Goal: Transaction & Acquisition: Purchase product/service

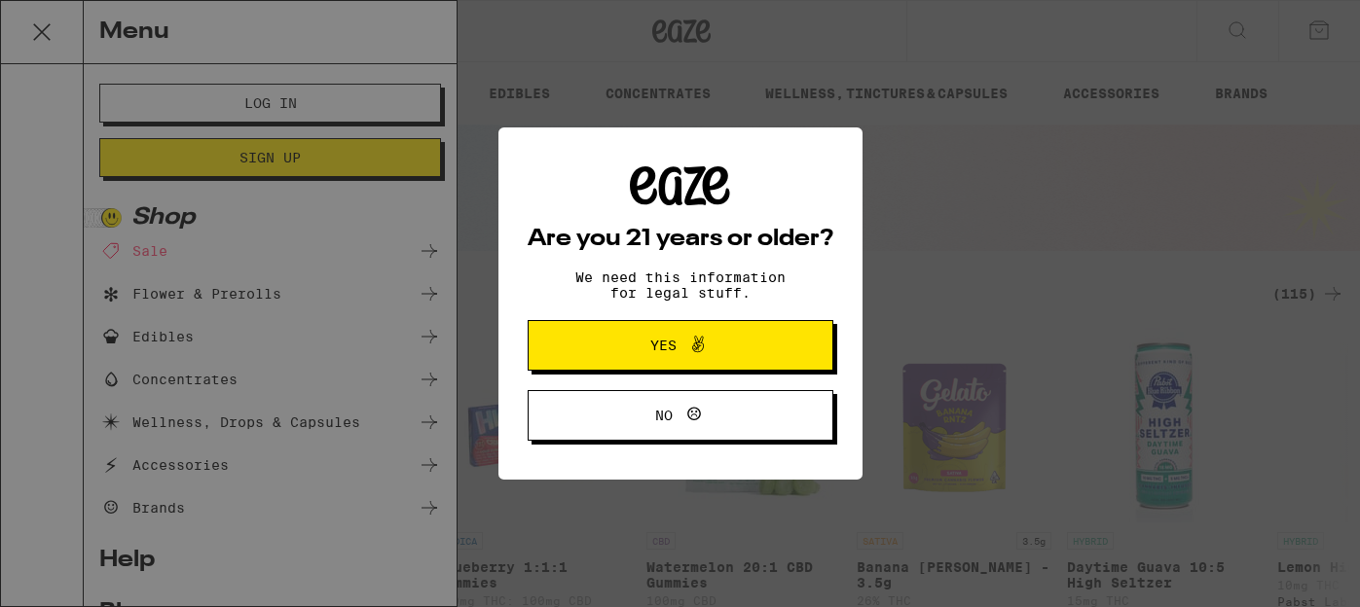
click at [758, 371] on button "Yes" at bounding box center [681, 345] width 306 height 51
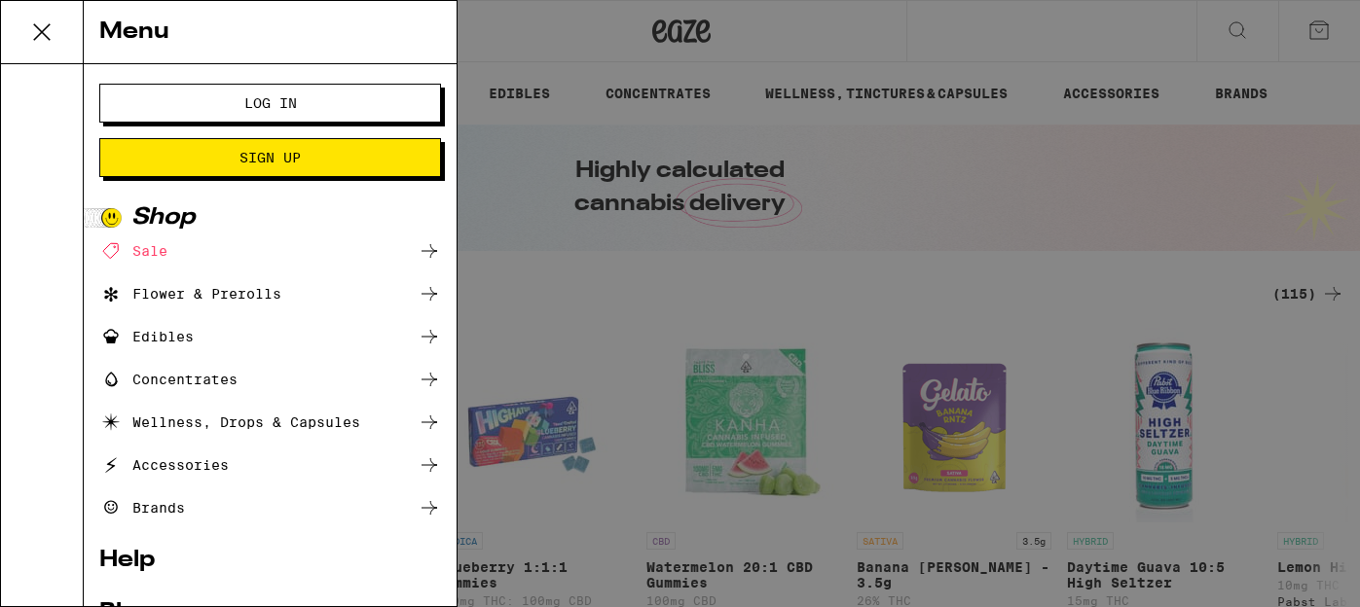
click at [331, 312] on ul "Sale Flower & Prerolls Edibles Concentrates Wellness, Drops & Capsules Accessor…" at bounding box center [270, 379] width 342 height 280
click at [46, 45] on icon at bounding box center [41, 32] width 39 height 39
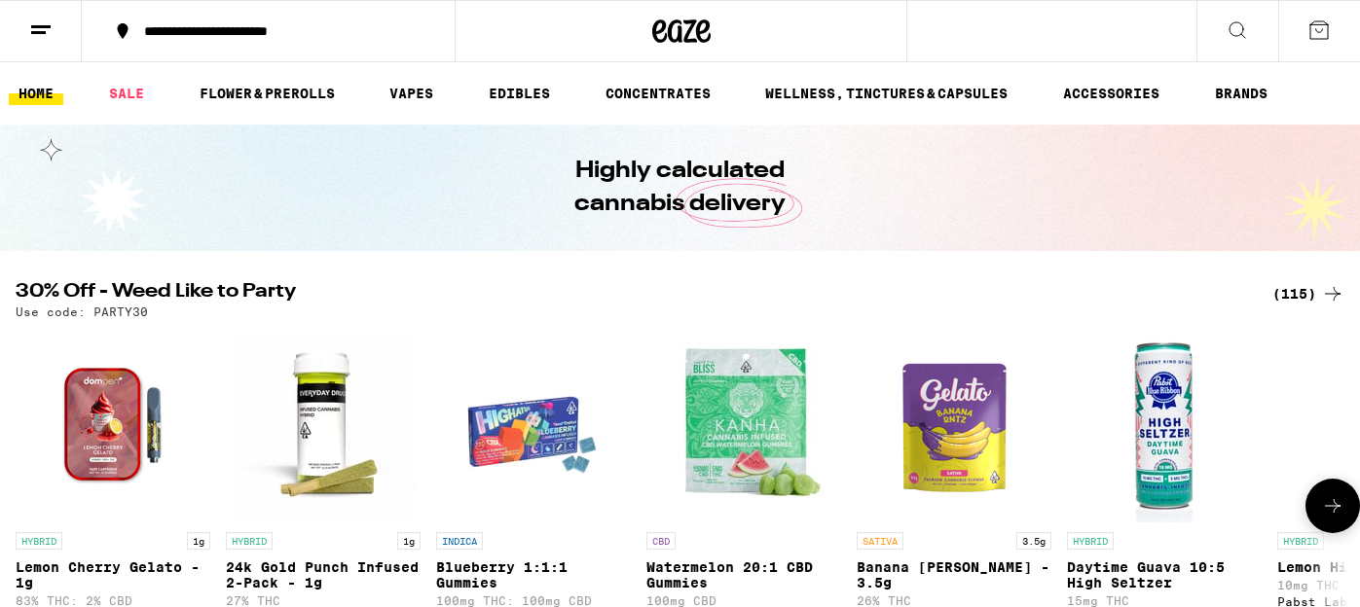
click at [117, 403] on img "Open page for Lemon Cherry Gelato - 1g from Dompen" at bounding box center [113, 425] width 195 height 195
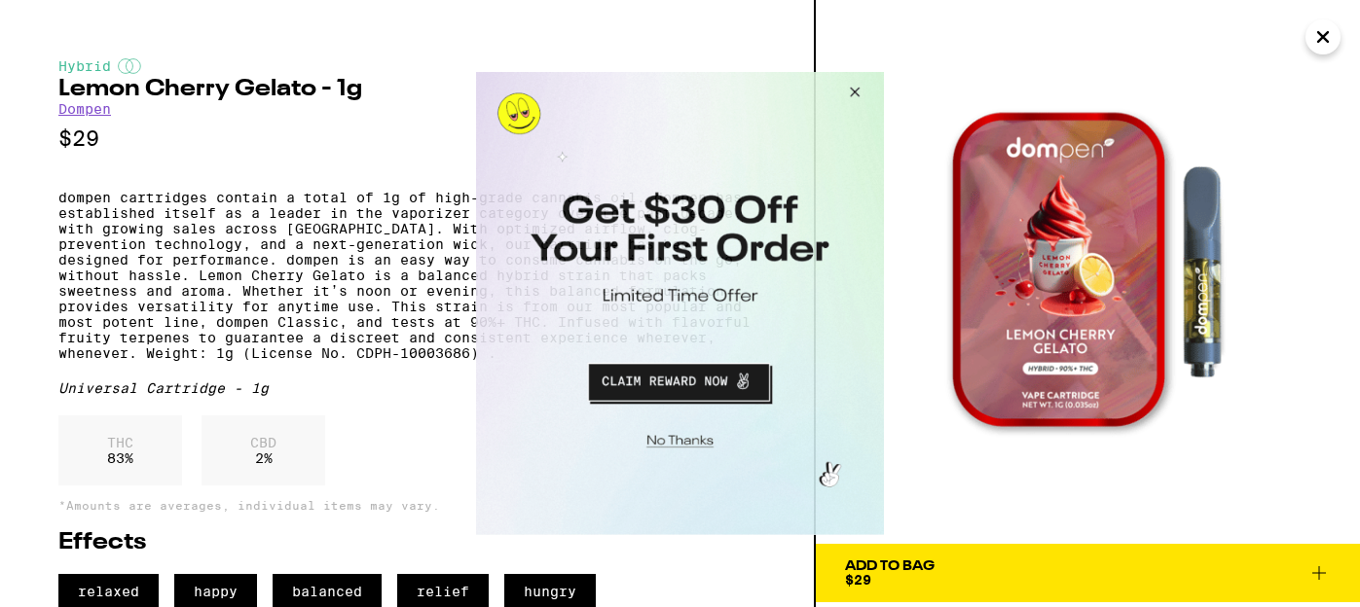
click at [850, 99] on button "Close Modal" at bounding box center [852, 95] width 53 height 47
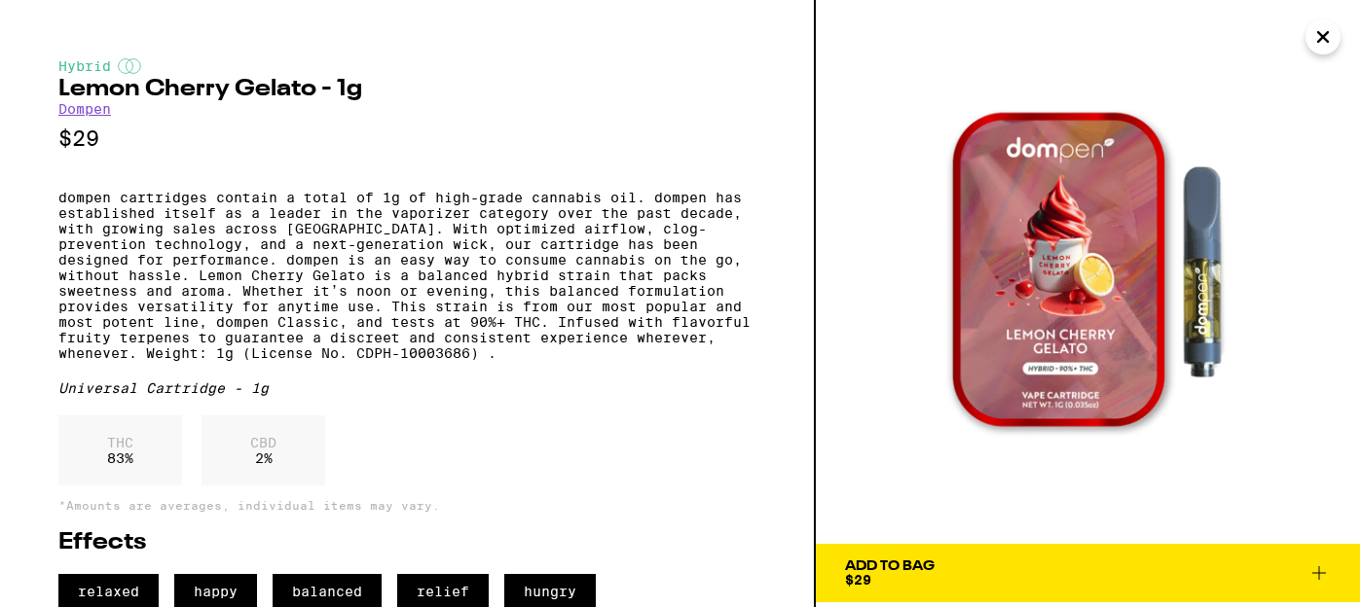
click at [1320, 30] on icon "Close" at bounding box center [1322, 36] width 23 height 29
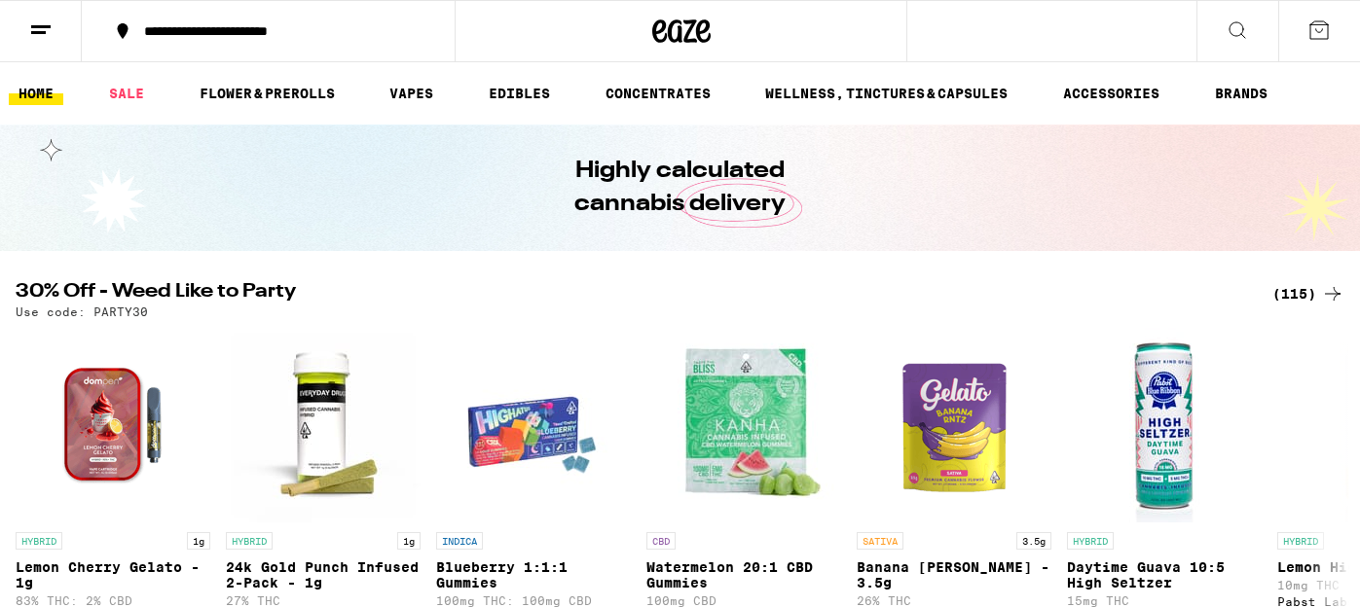
click at [46, 35] on icon at bounding box center [40, 29] width 23 height 23
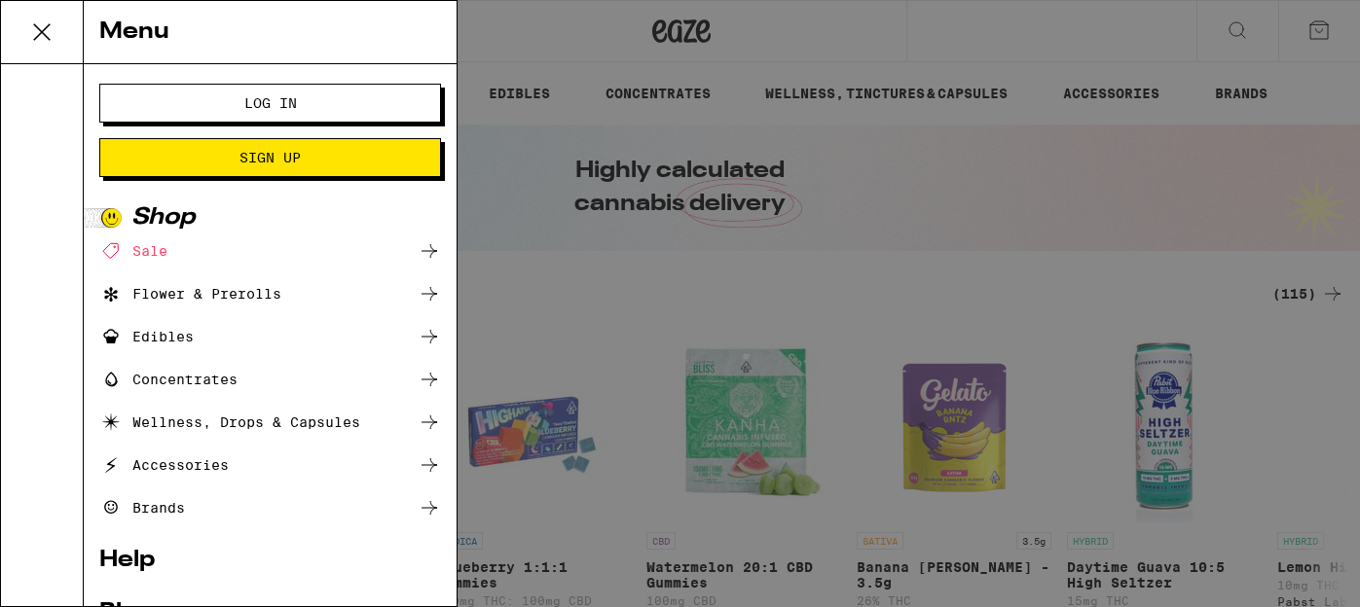
click at [252, 107] on span "Log In" at bounding box center [270, 103] width 53 height 14
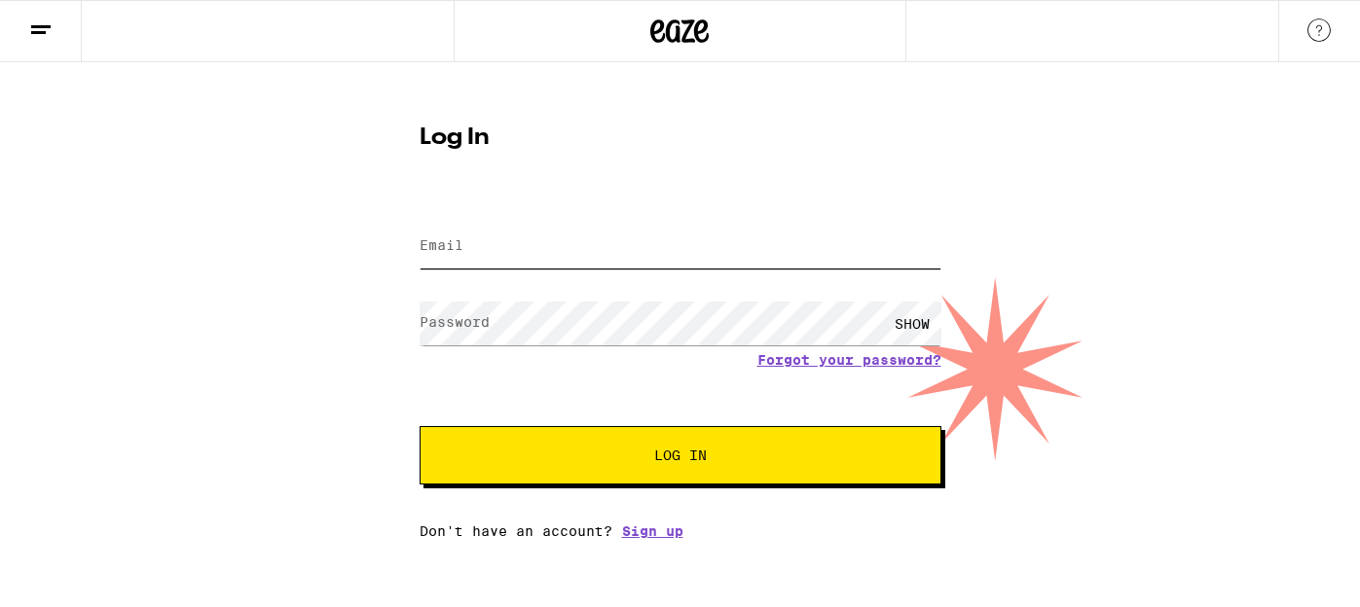
click at [482, 254] on input "Email" at bounding box center [681, 247] width 522 height 44
type input "[PERSON_NAME][EMAIL_ADDRESS][DOMAIN_NAME]"
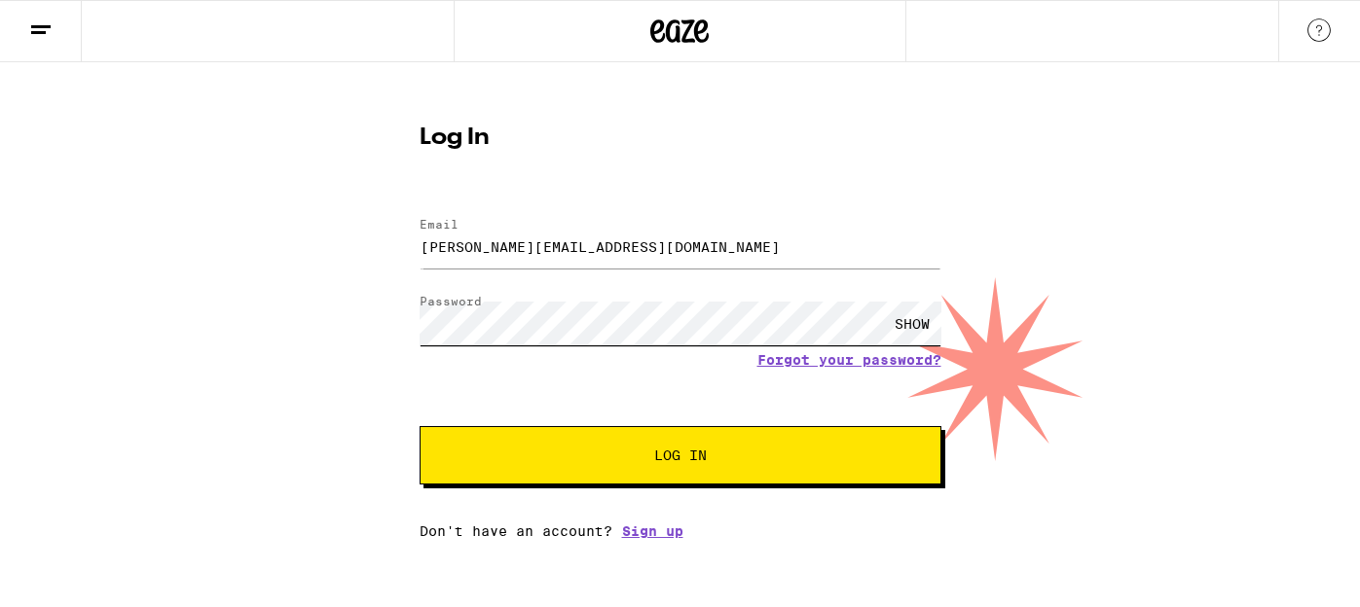
click at [420, 426] on button "Log In" at bounding box center [681, 455] width 522 height 58
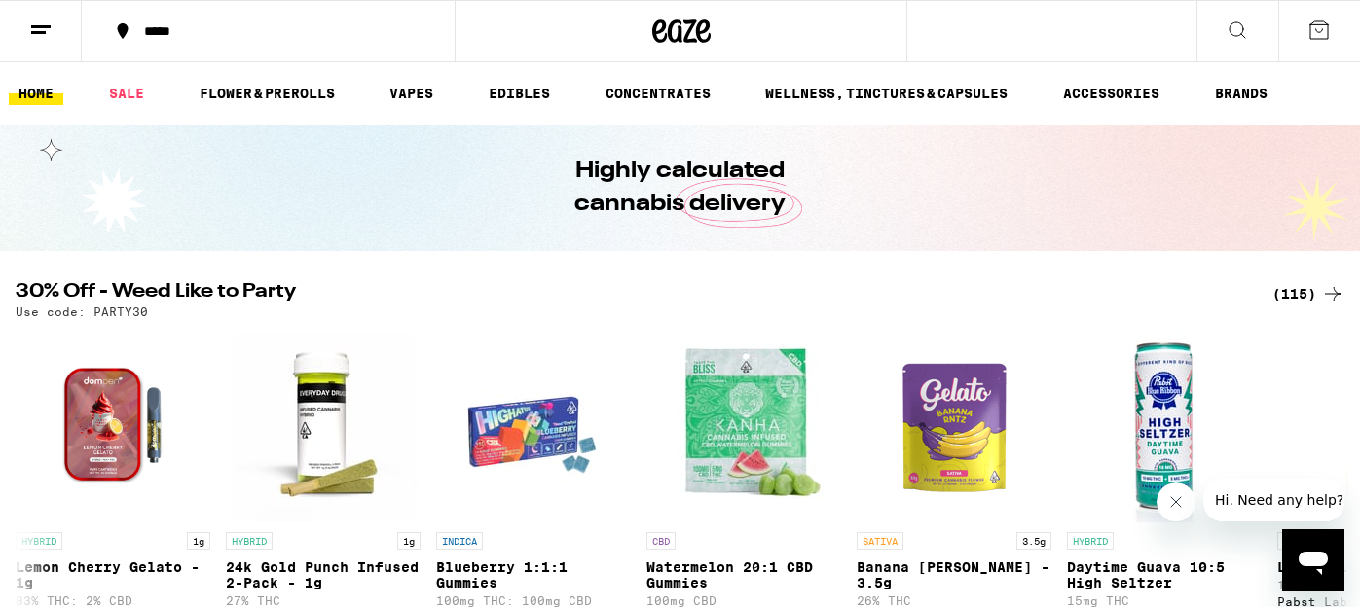
click at [46, 37] on icon at bounding box center [40, 29] width 23 height 23
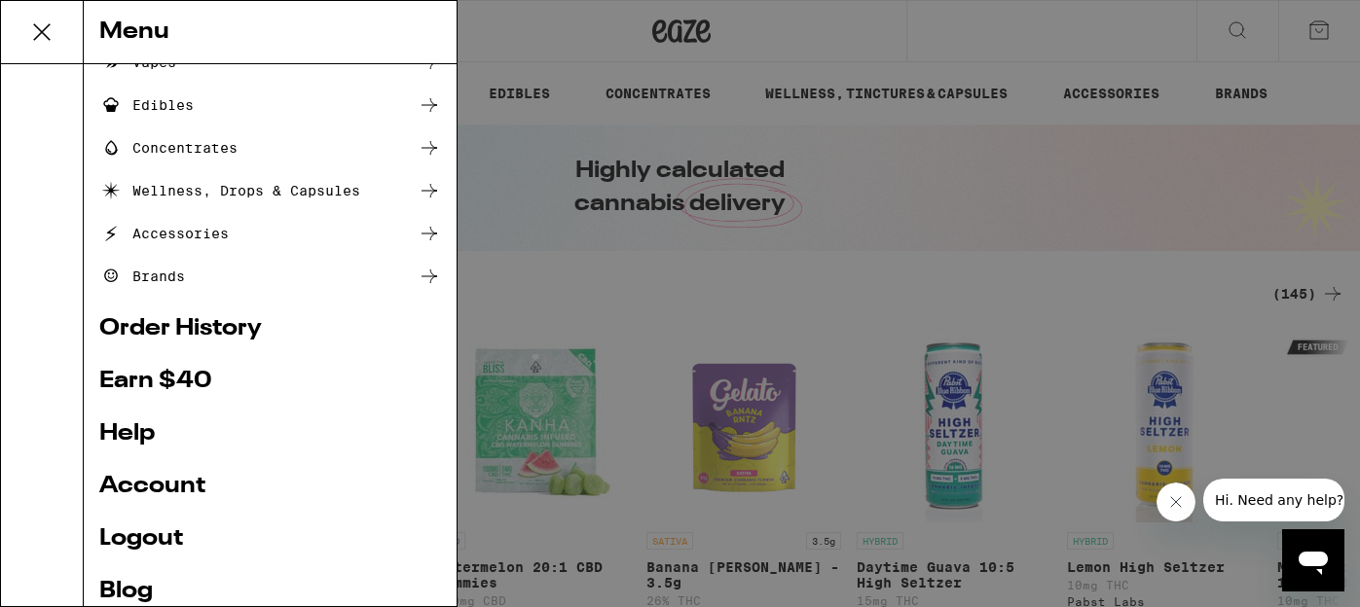
scroll to position [287, 0]
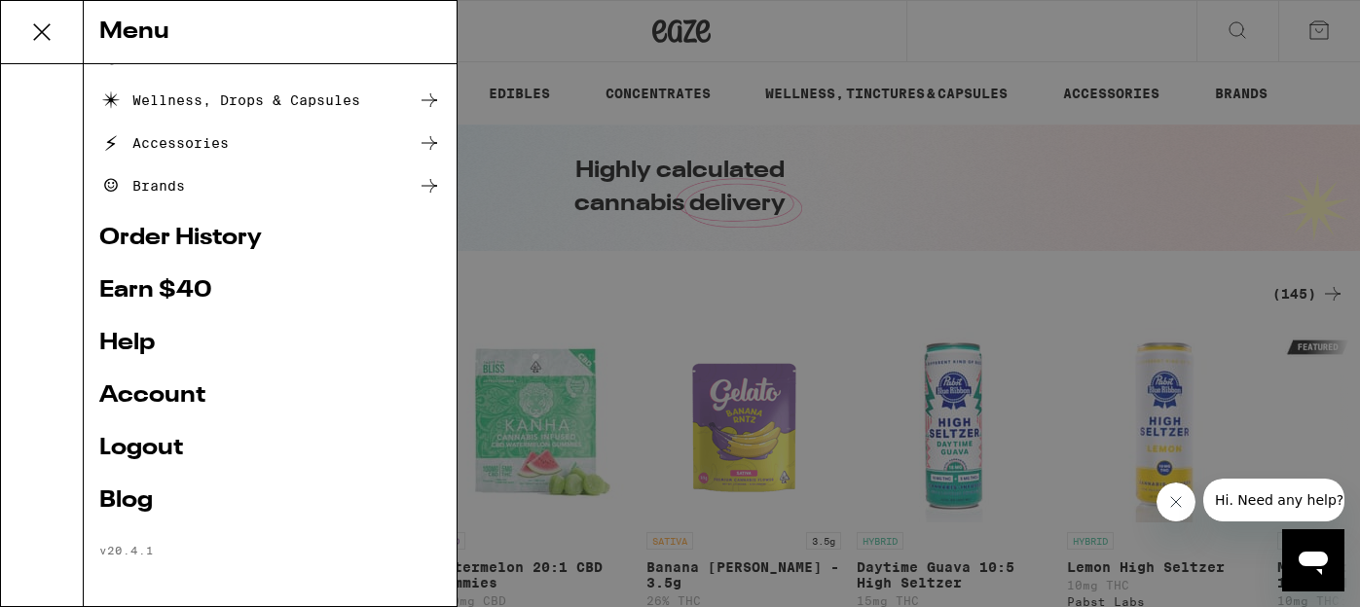
click at [173, 401] on link "Account" at bounding box center [270, 396] width 342 height 23
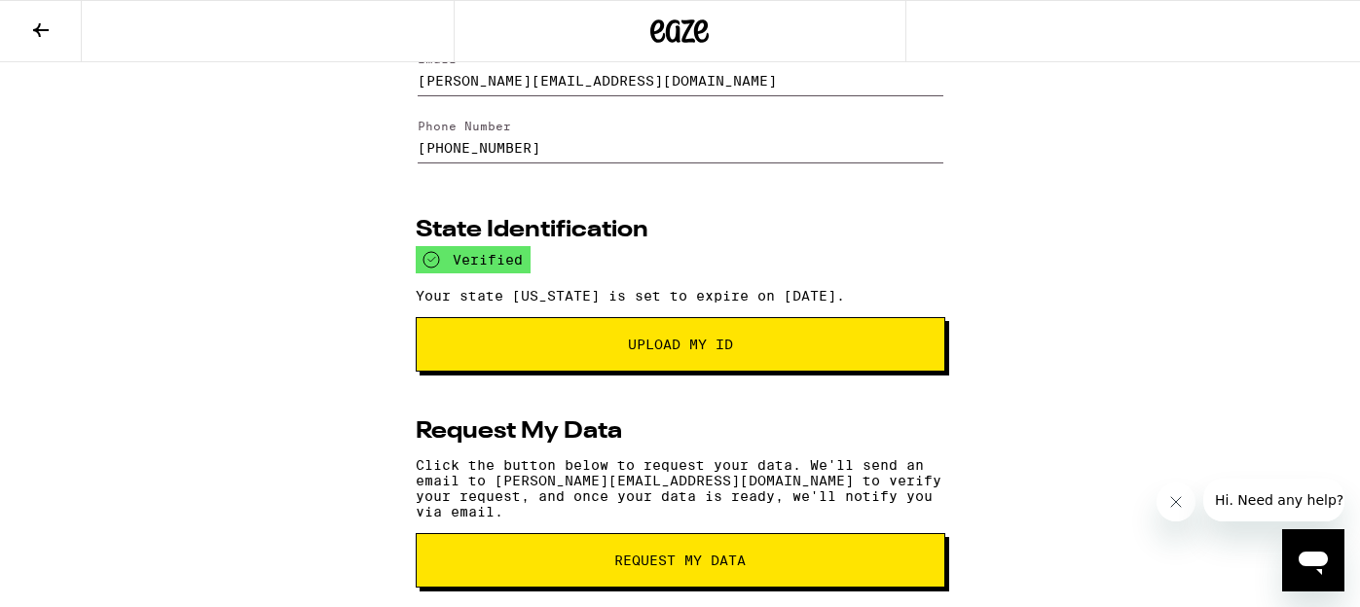
scroll to position [138, 0]
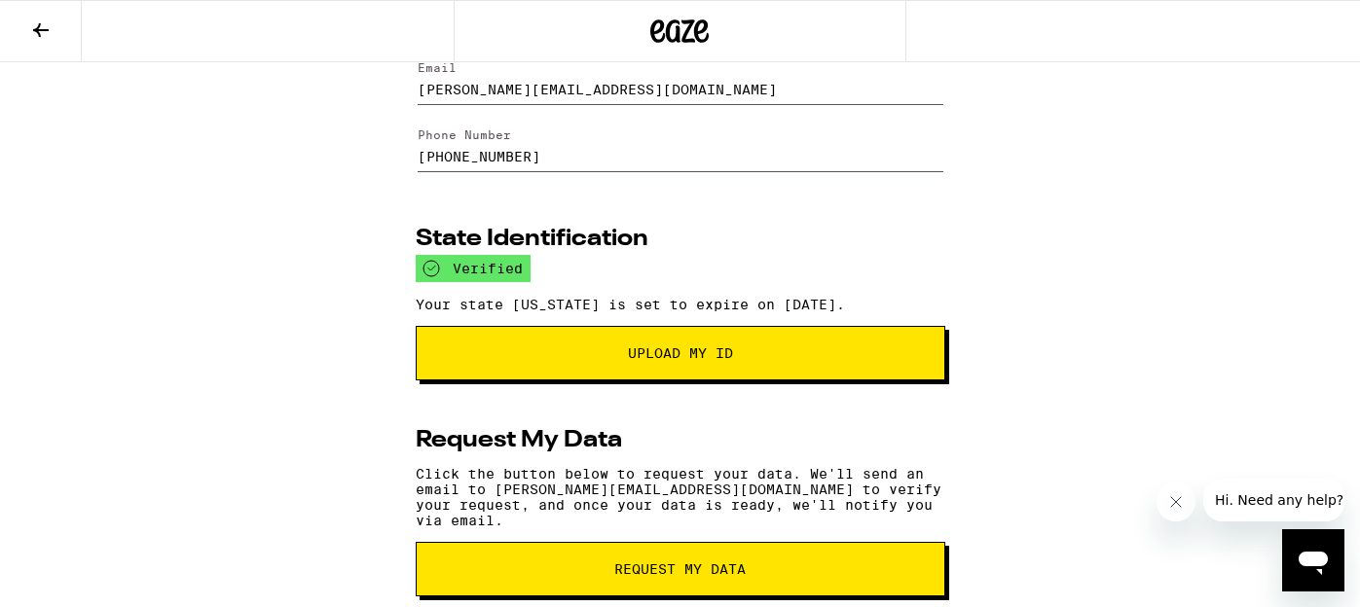
click at [43, 26] on icon at bounding box center [40, 29] width 23 height 23
